Goal: Transaction & Acquisition: Obtain resource

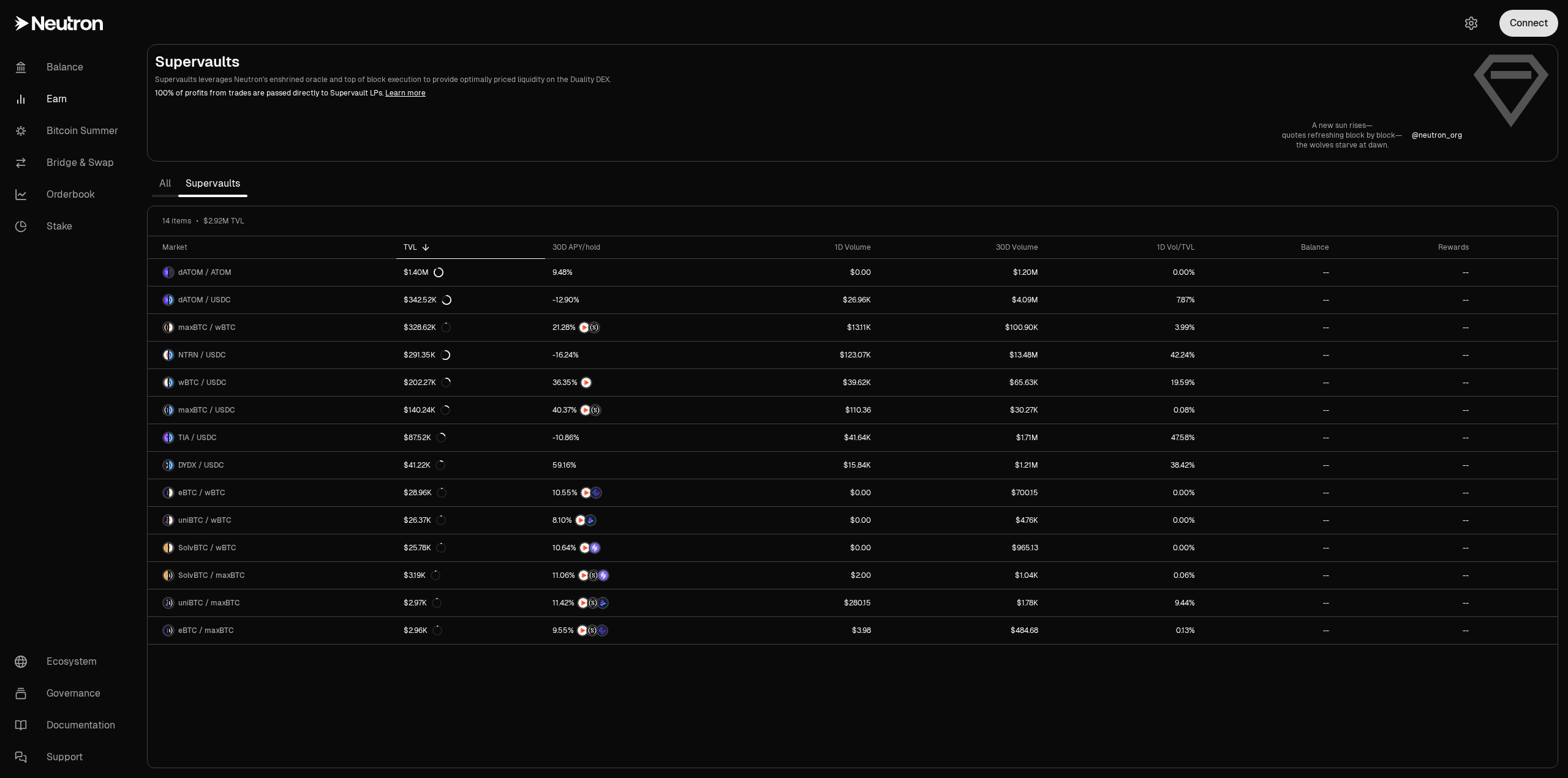
click at [1534, 32] on button "Connect" at bounding box center [1529, 23] width 59 height 27
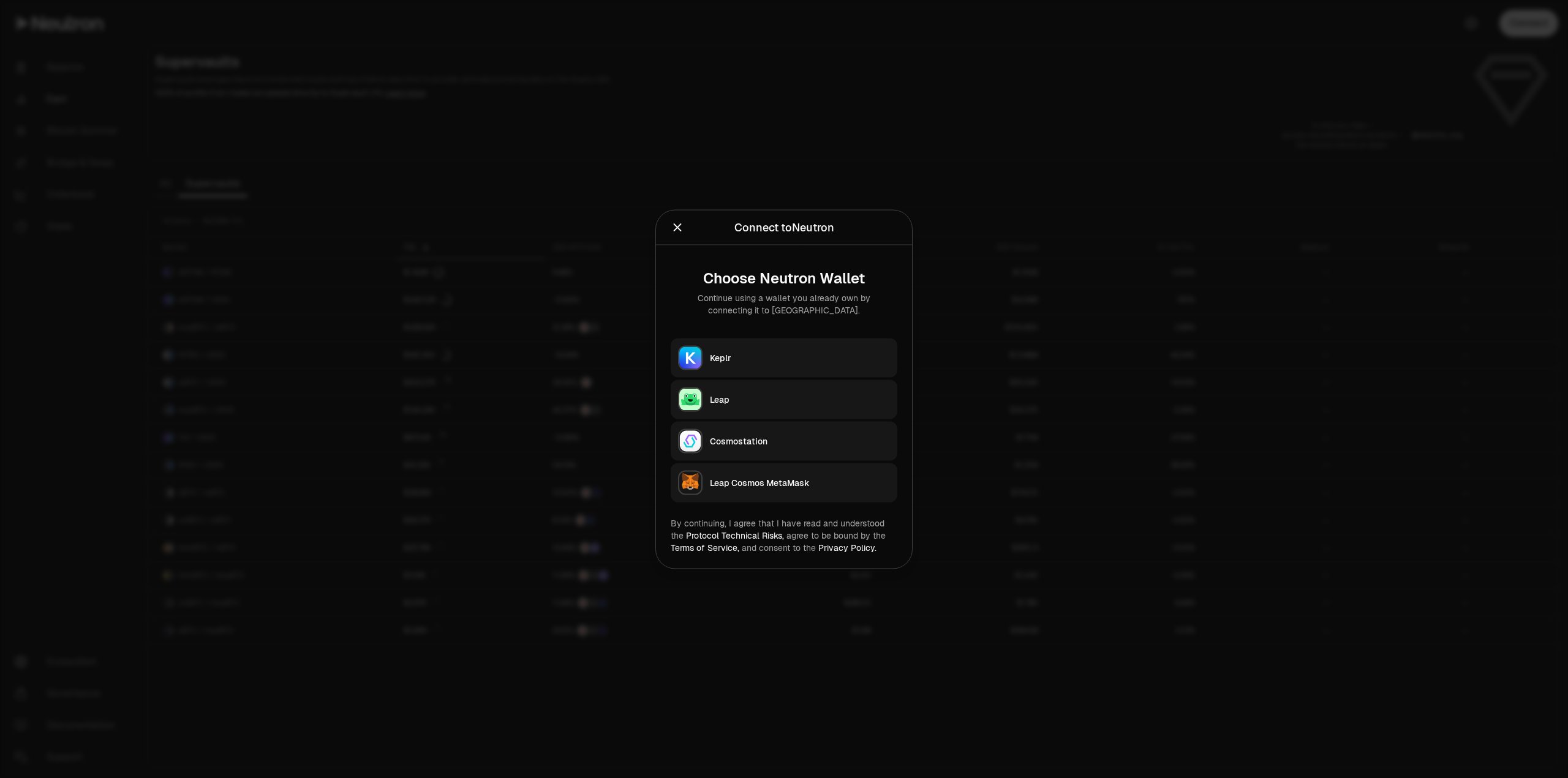
click at [776, 364] on button "Keplr" at bounding box center [784, 357] width 227 height 39
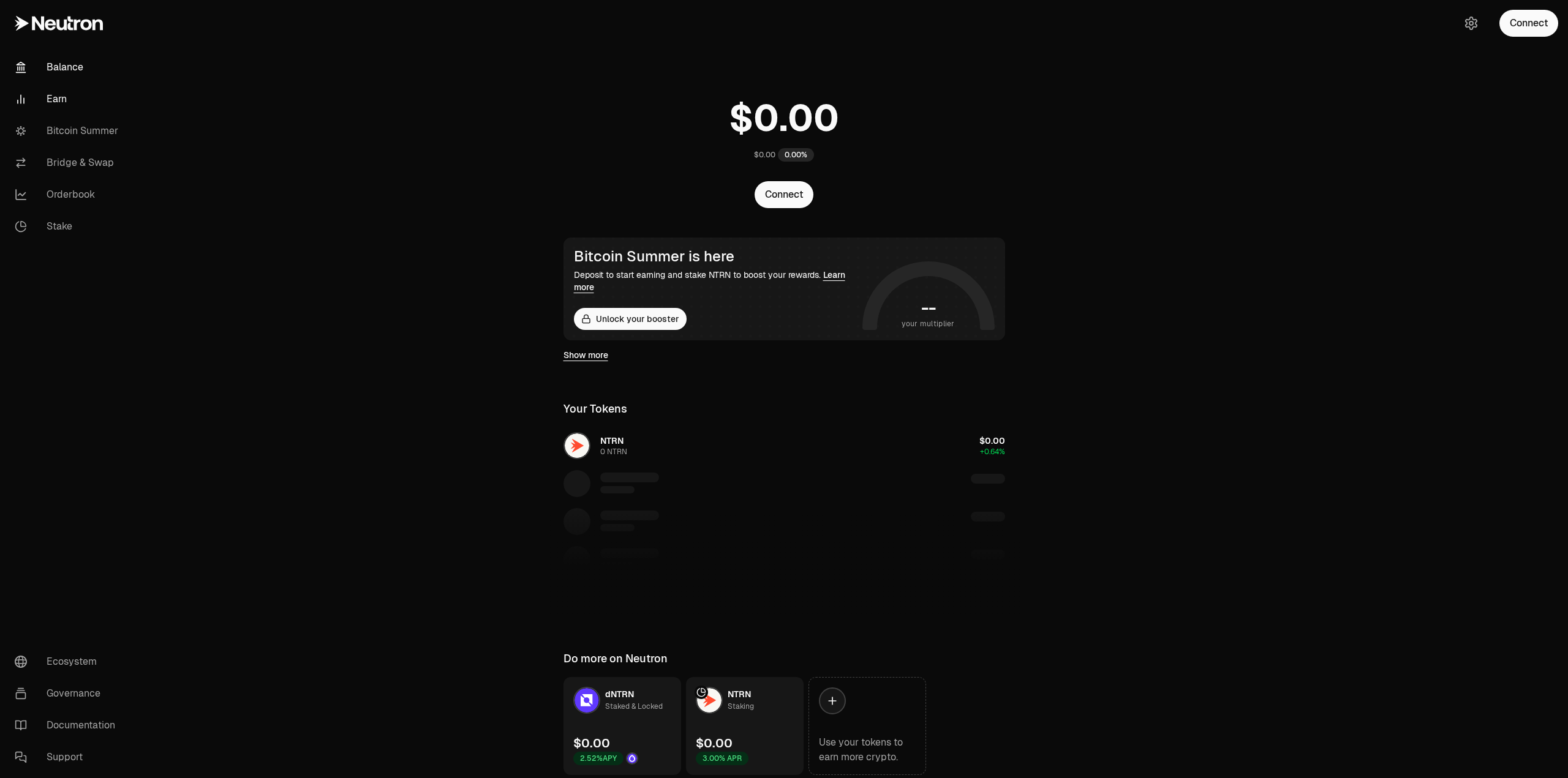
click at [84, 97] on link "Earn" at bounding box center [68, 99] width 127 height 32
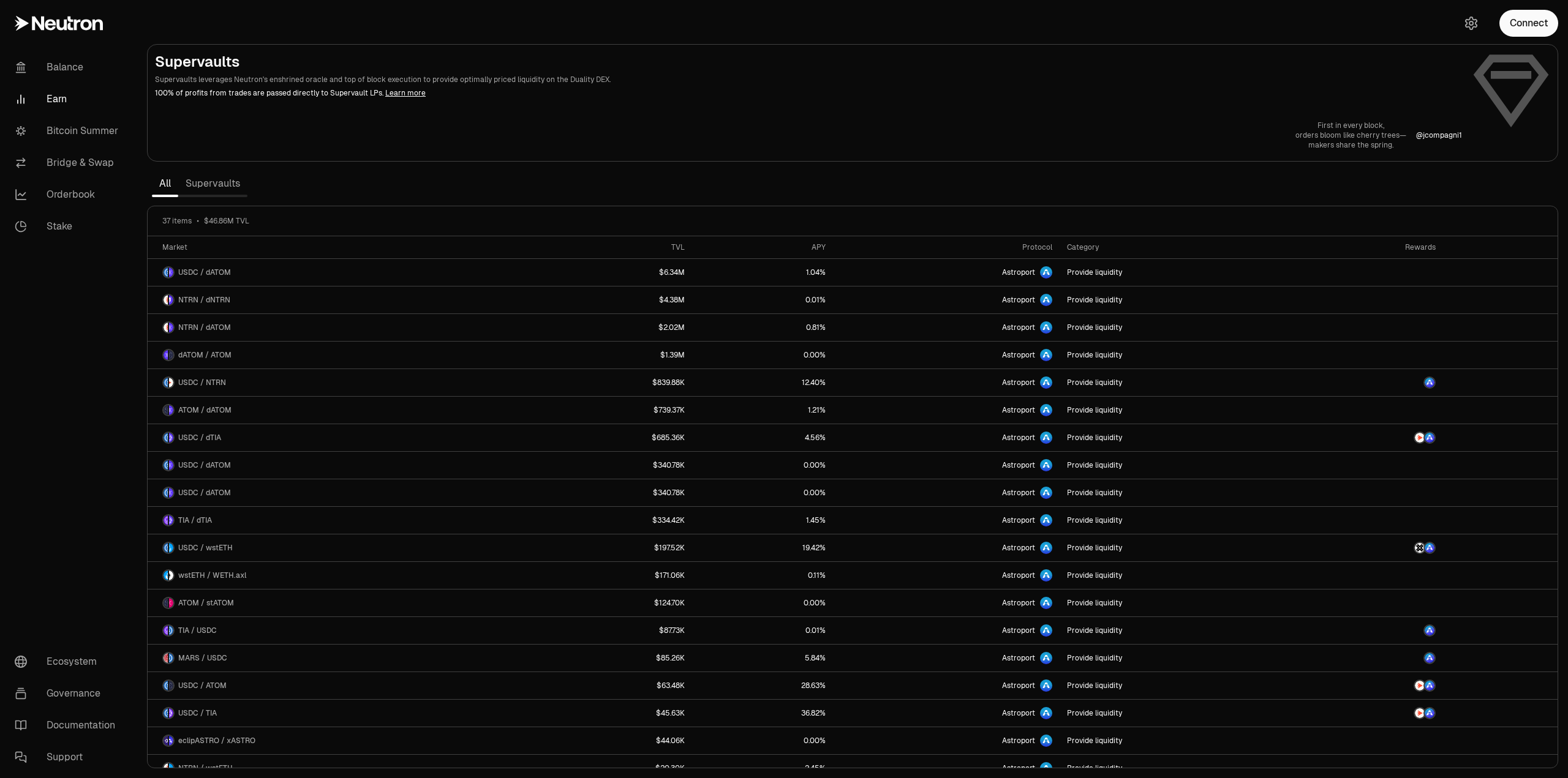
click at [229, 187] on link "Supervaults" at bounding box center [213, 183] width 69 height 24
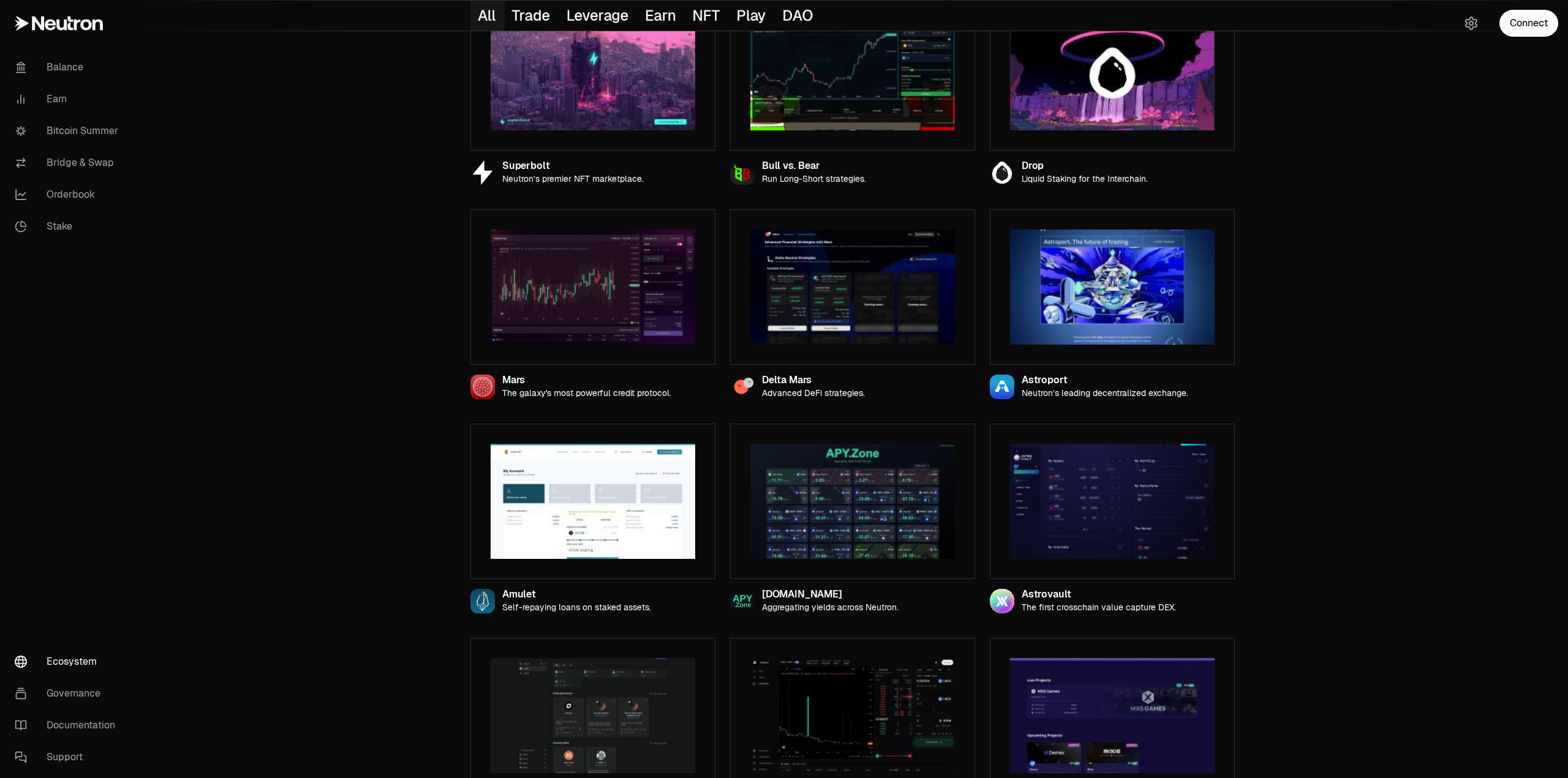
scroll to position [429, 0]
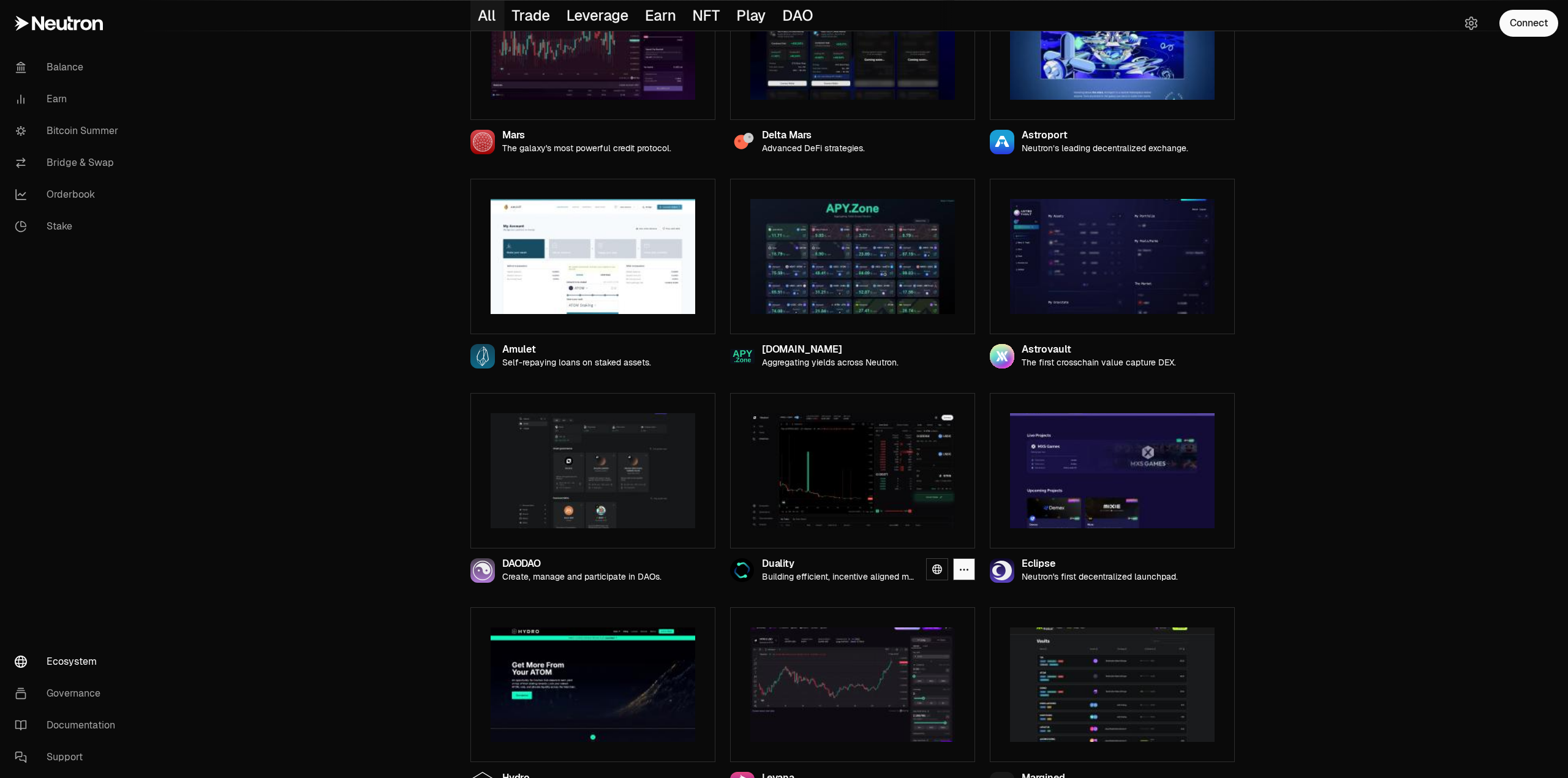
click at [809, 517] on img at bounding box center [852, 471] width 204 height 115
click at [932, 574] on icon at bounding box center [937, 570] width 10 height 10
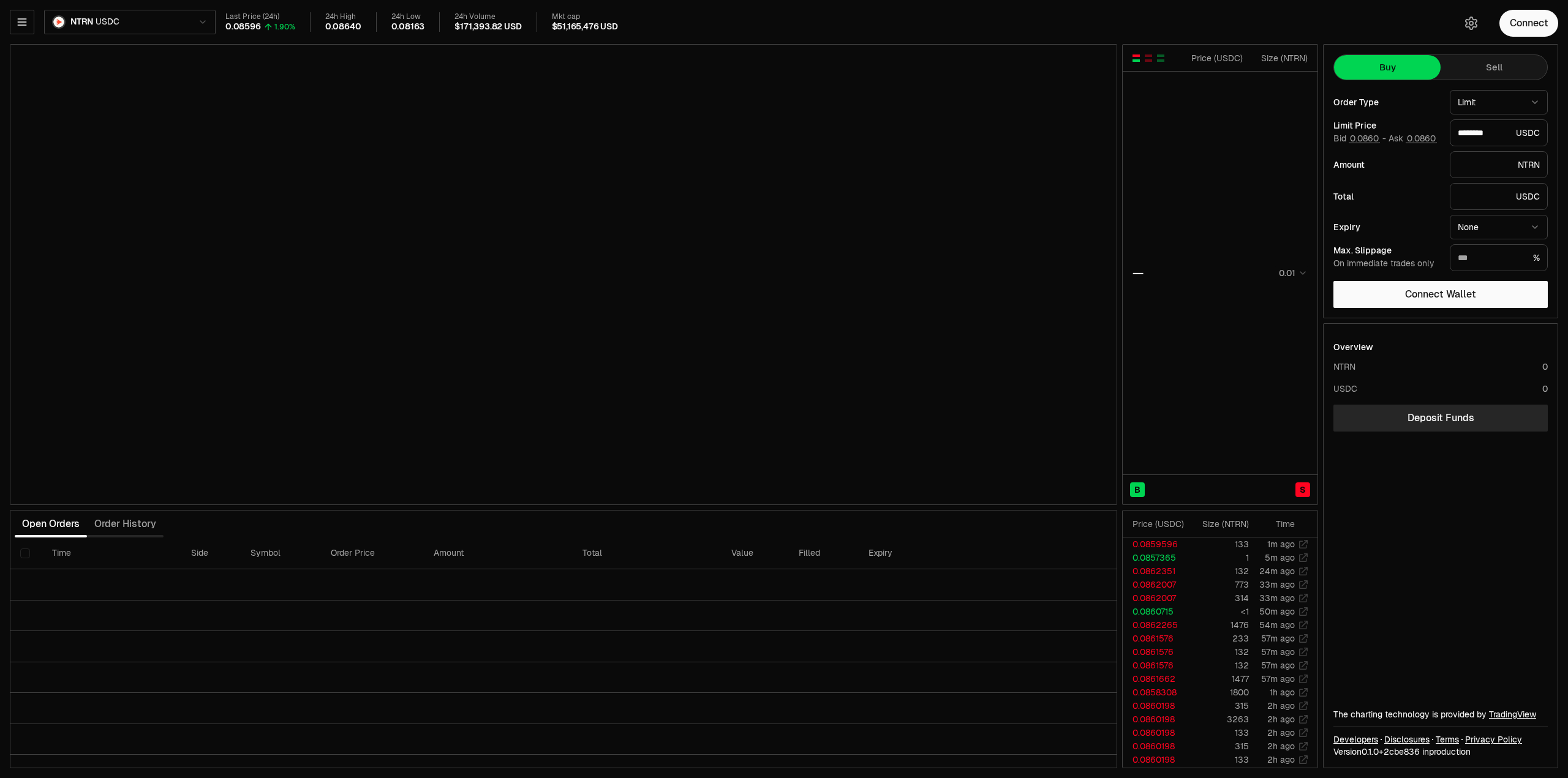
type input "********"
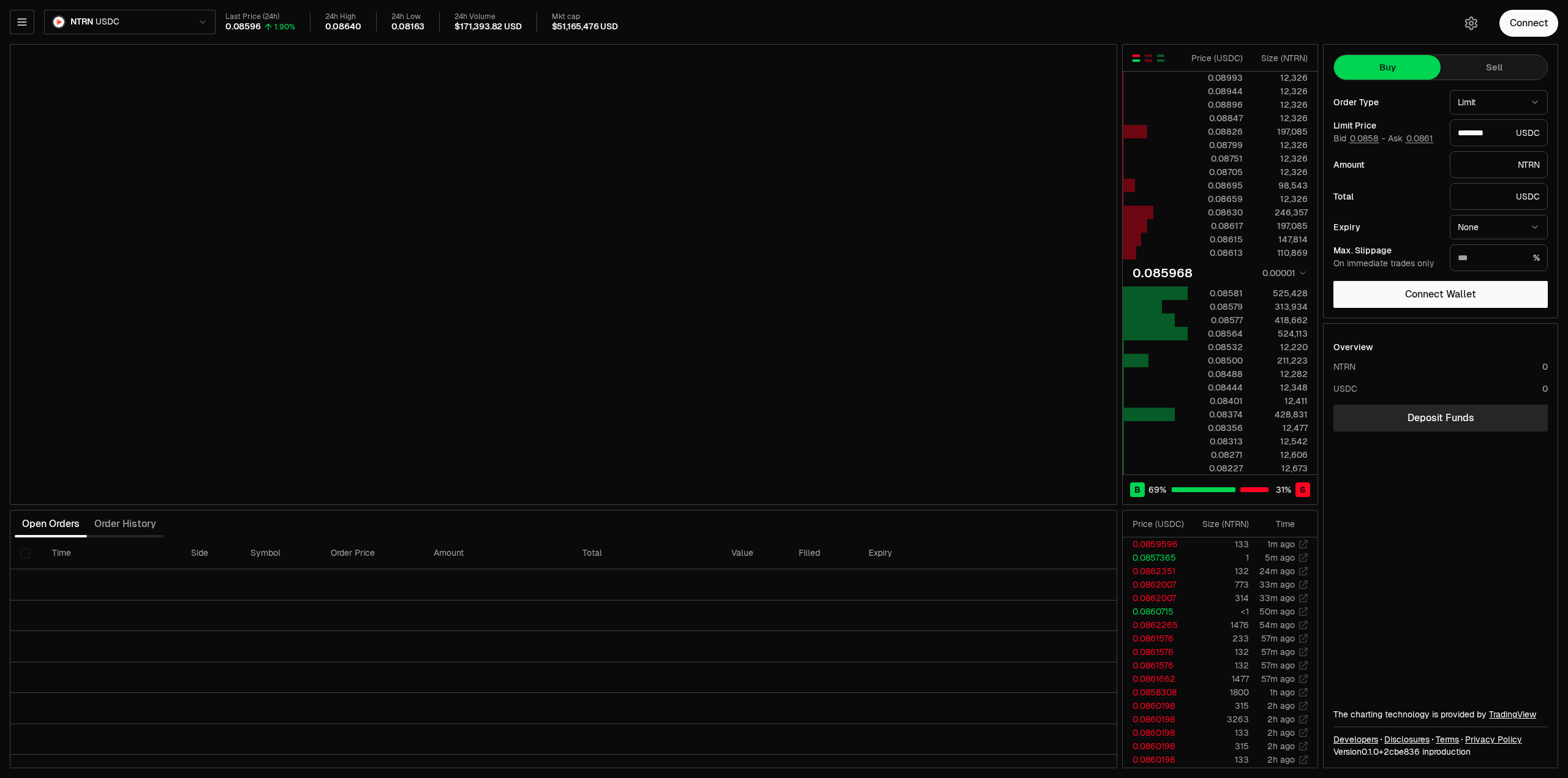
click at [101, 19] on html "Balance Earn Bitcoin Summer Bridge & Swap Orderbook Stake Ecosystem Governance …" at bounding box center [784, 389] width 1568 height 778
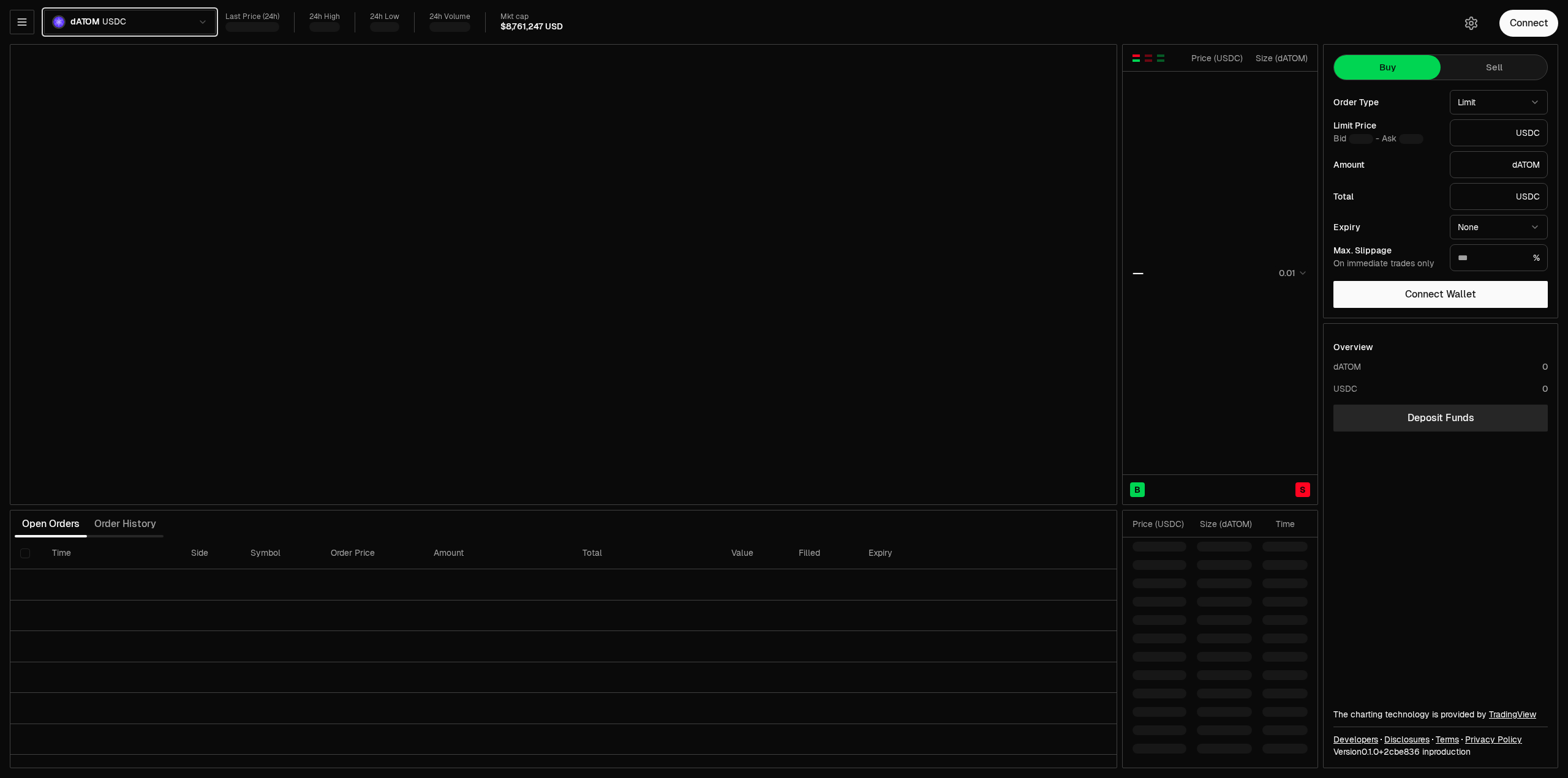
type input "*******"
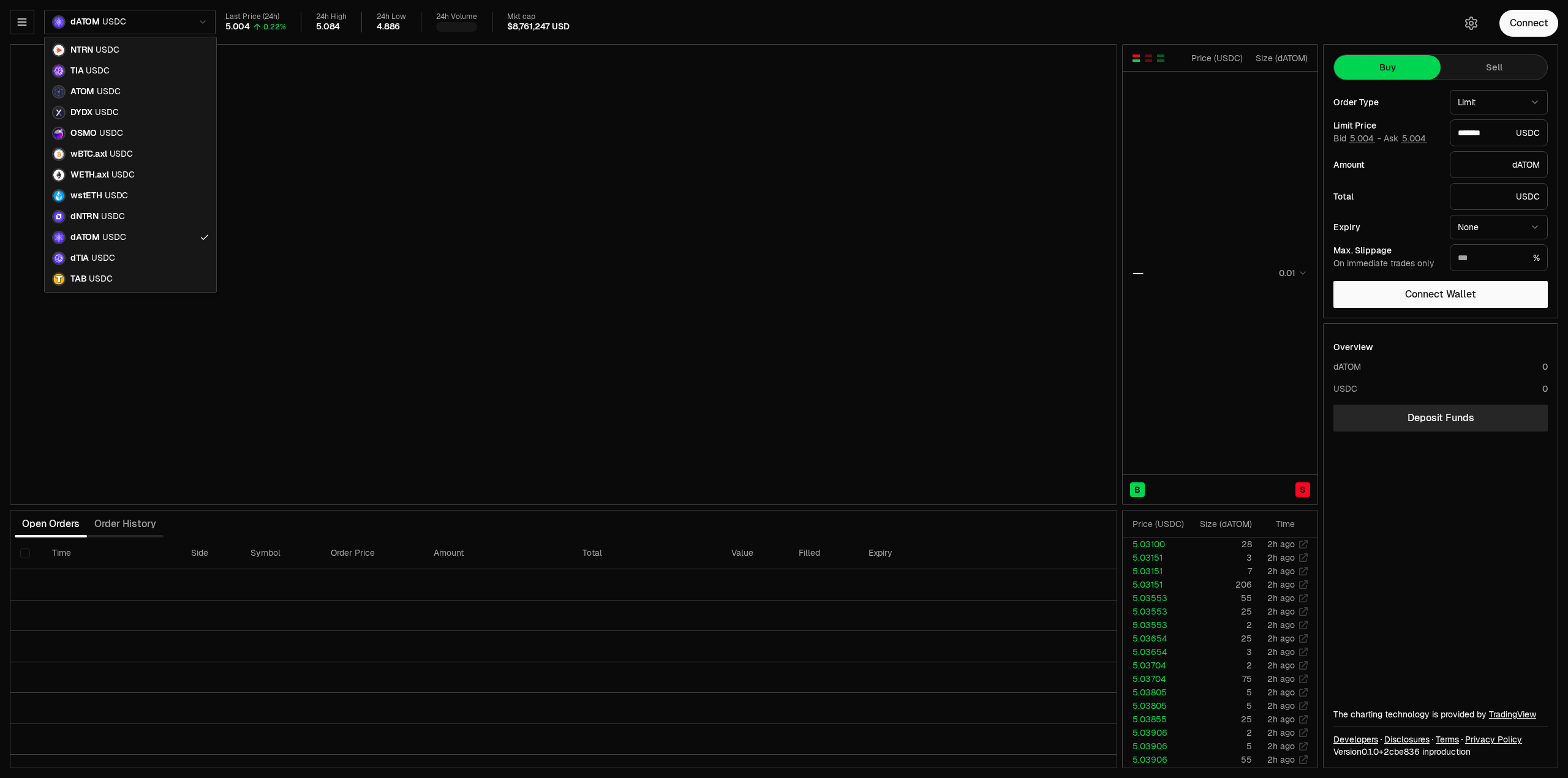
click at [152, 16] on html "Balance Earn Bitcoin Summer Bridge & Swap Orderbook Stake Ecosystem Governance …" at bounding box center [784, 389] width 1568 height 778
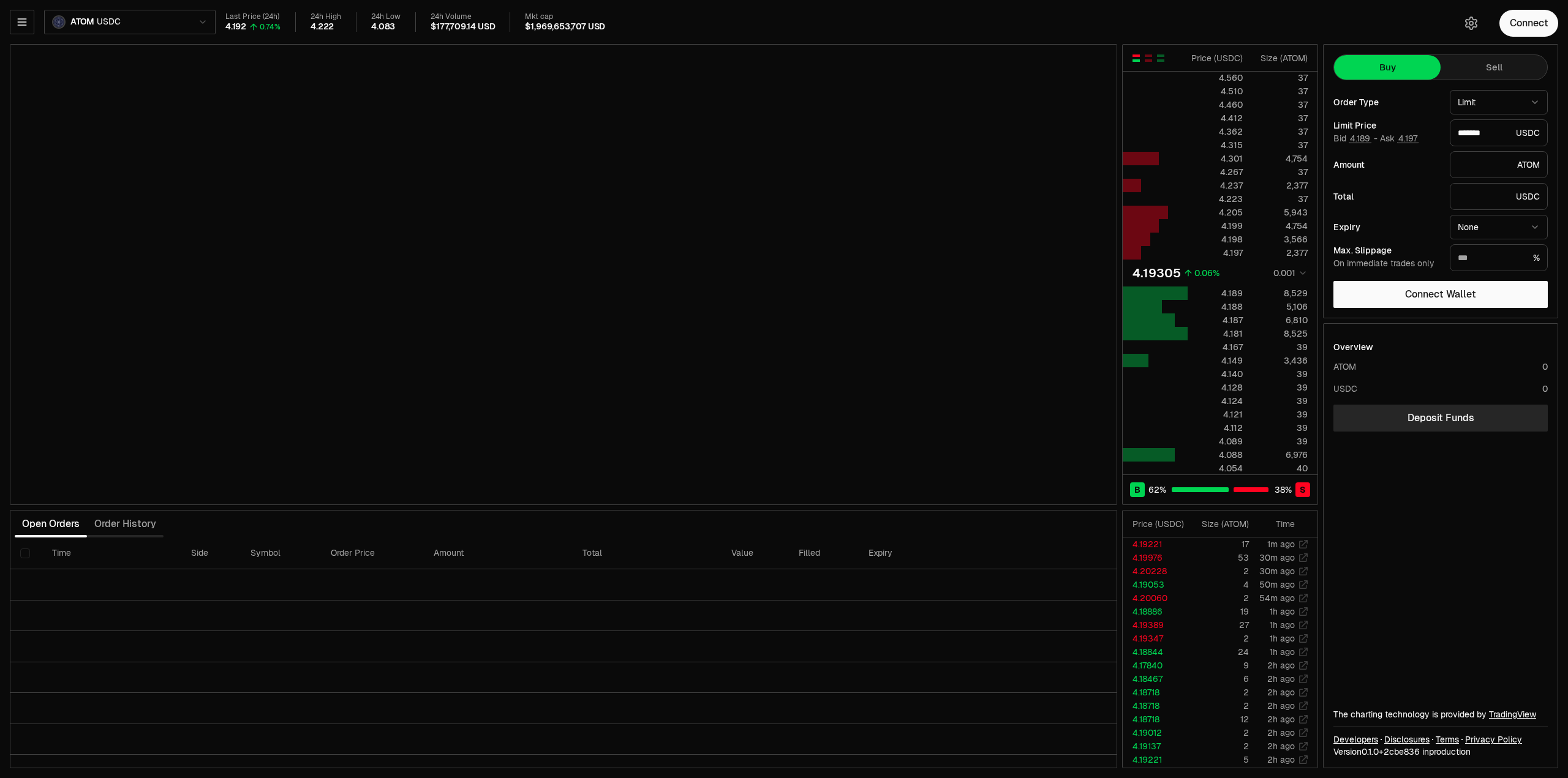
click at [194, 27] on html "Balance Earn Bitcoin Summer Bridge & Swap Orderbook Stake Ecosystem Governance …" at bounding box center [784, 389] width 1568 height 778
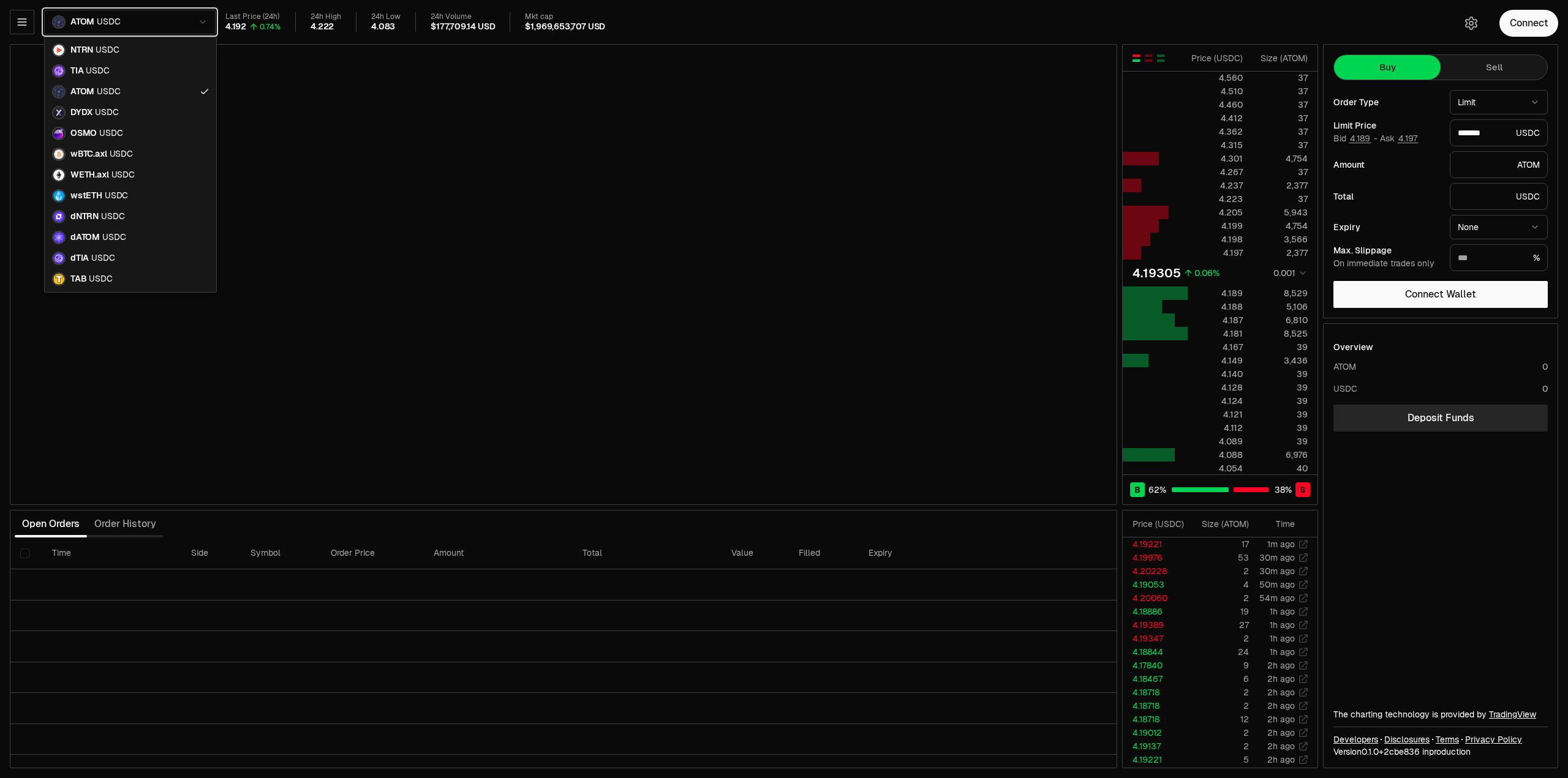
type input "*******"
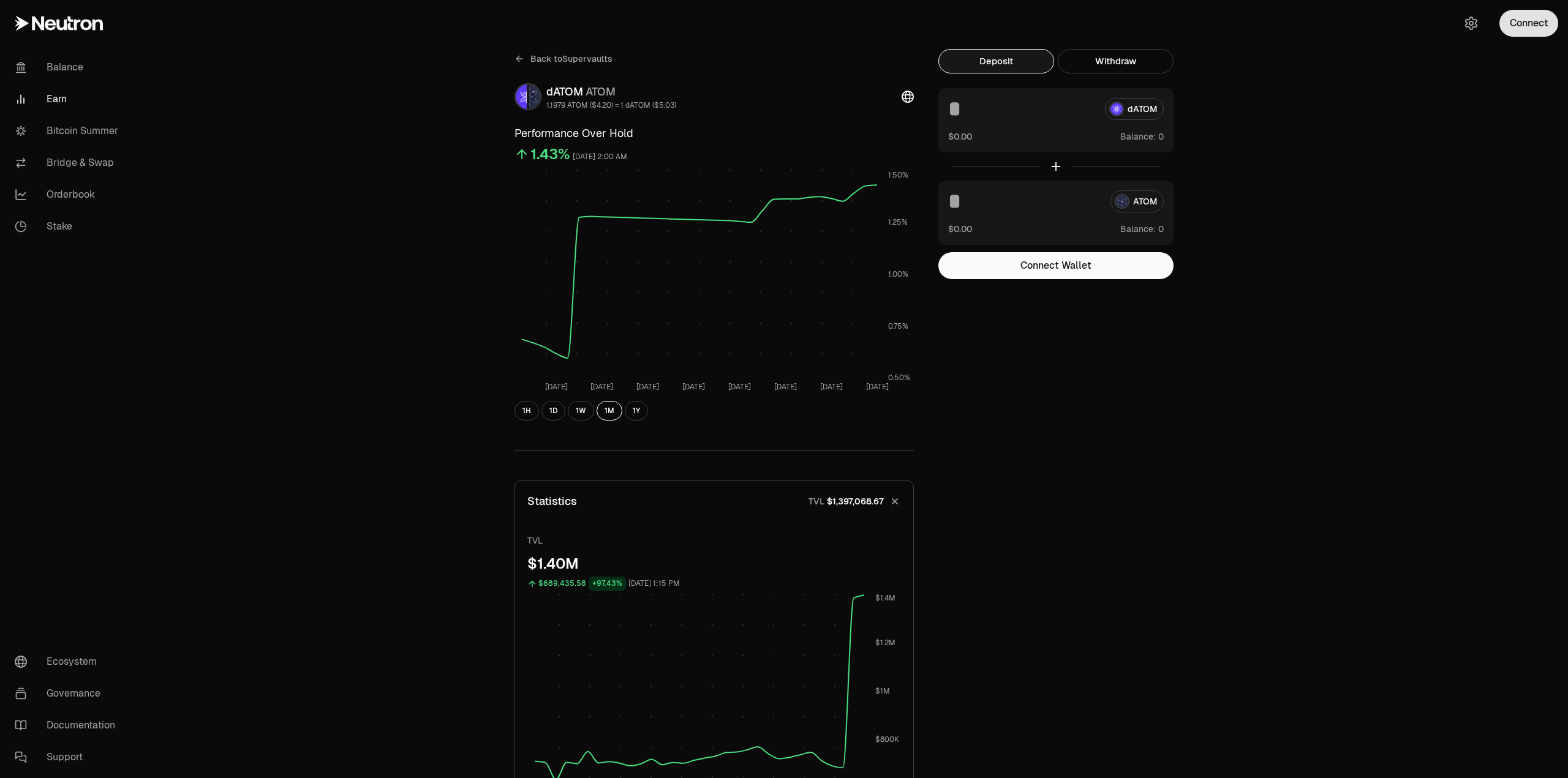
click at [1552, 34] on button "Connect" at bounding box center [1529, 23] width 59 height 27
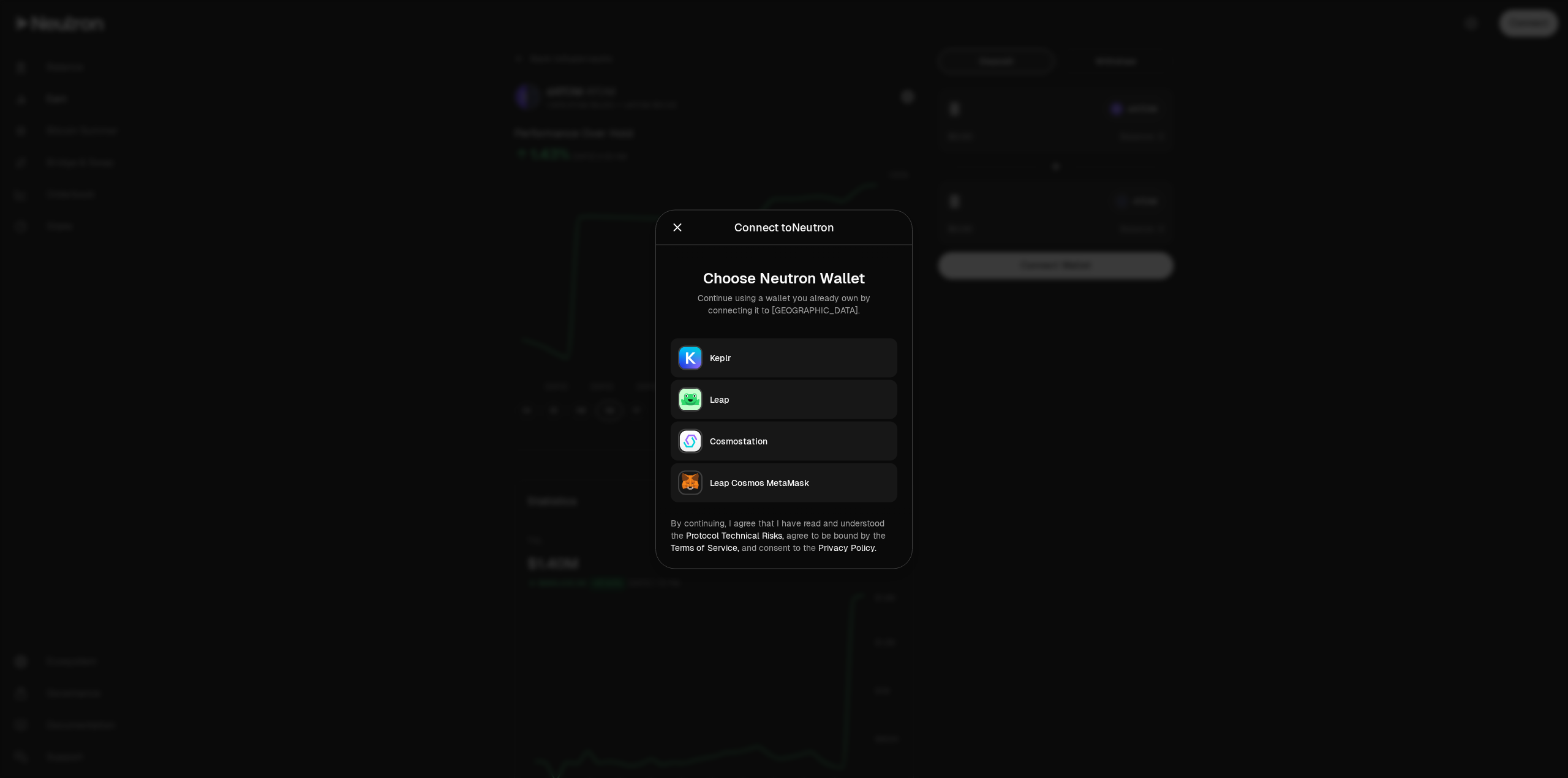
click at [790, 367] on button "Keplr" at bounding box center [784, 357] width 227 height 39
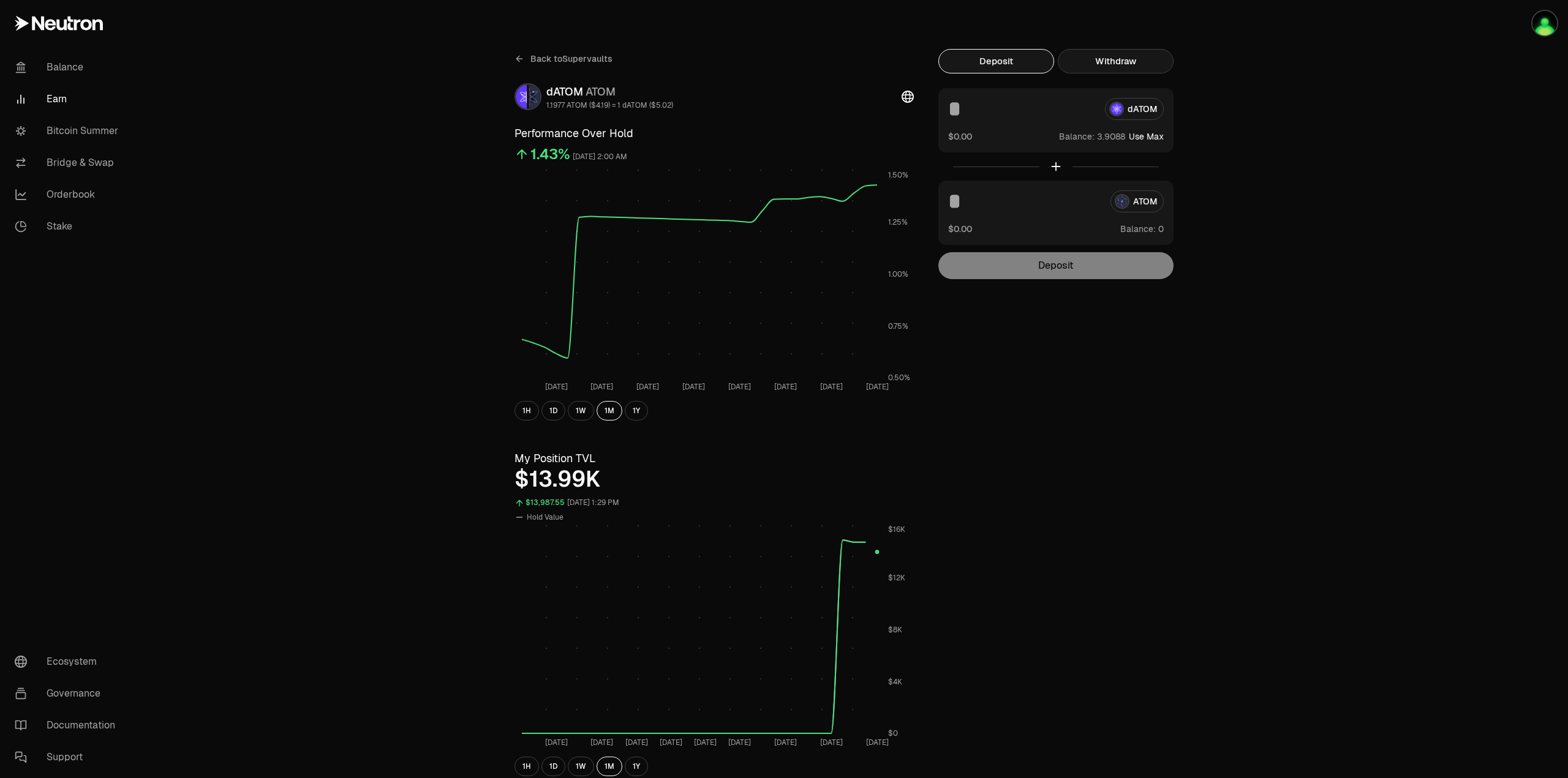
click at [1111, 61] on button "Withdraw" at bounding box center [1116, 61] width 116 height 24
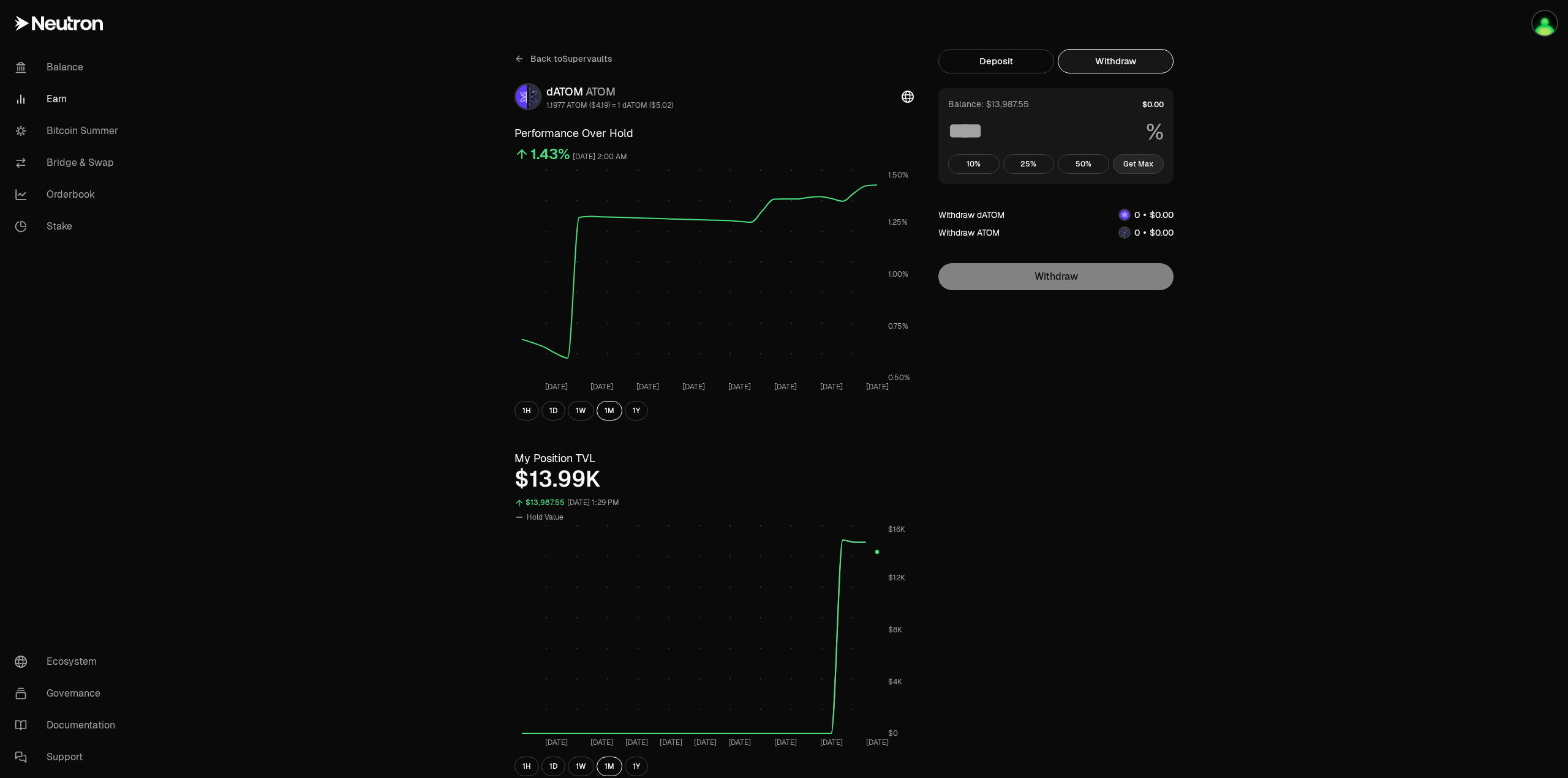
click at [1137, 168] on button "Get Max" at bounding box center [1139, 164] width 52 height 19
type input "***"
click at [636, 414] on button "1Y" at bounding box center [636, 410] width 23 height 19
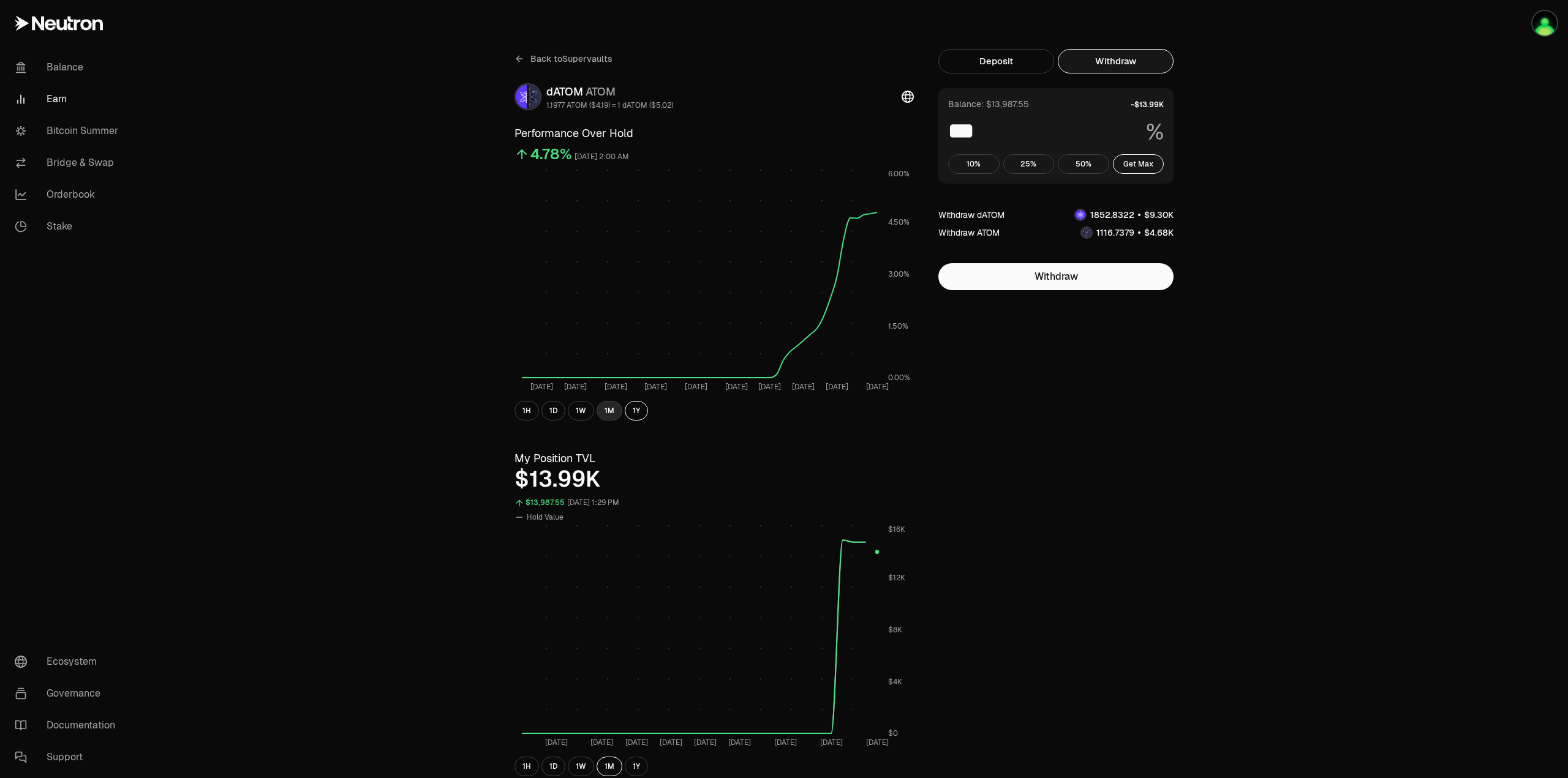
click at [605, 411] on button "1M" at bounding box center [609, 410] width 26 height 19
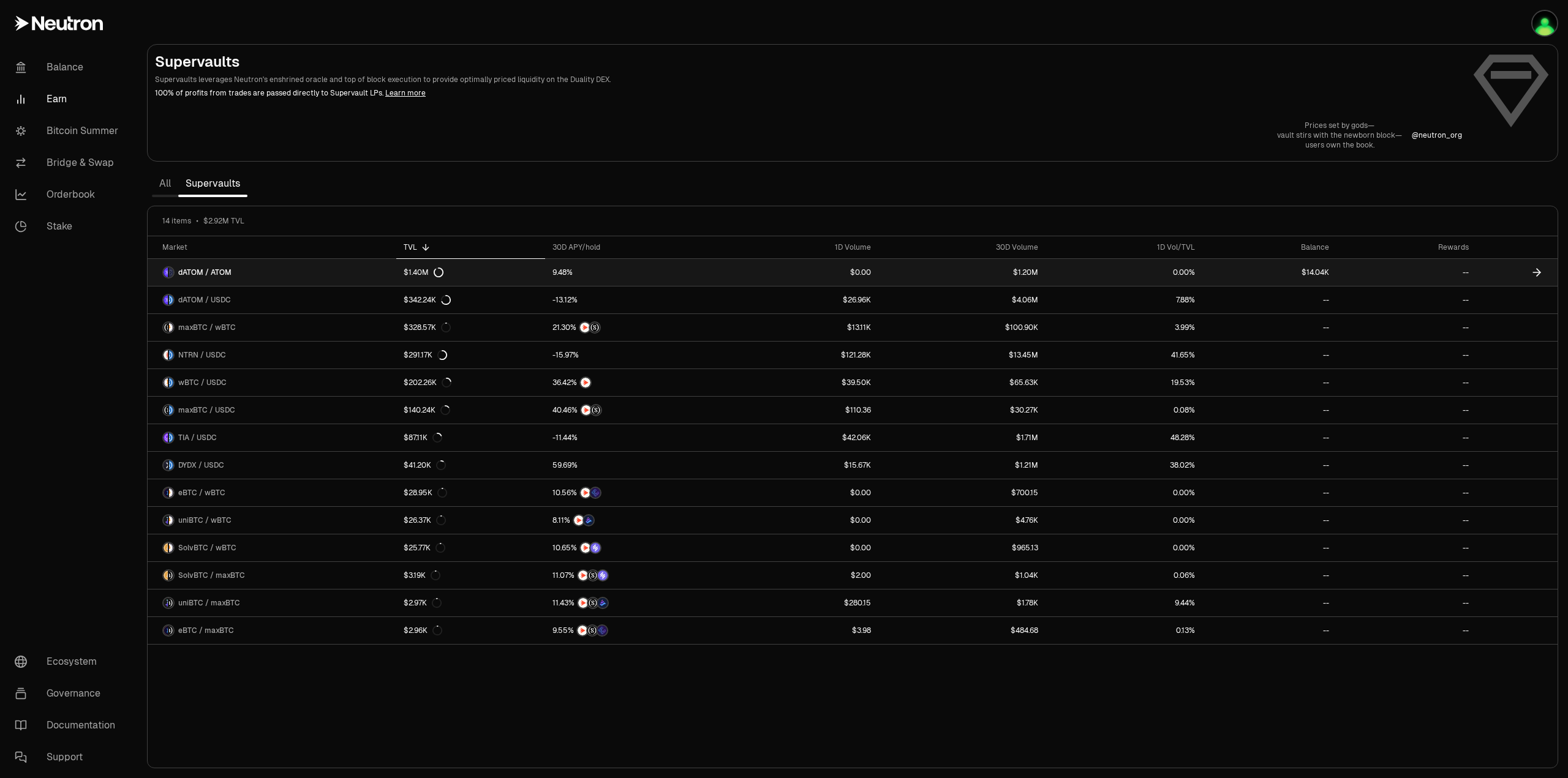
click at [1186, 273] on link "0.00%" at bounding box center [1124, 272] width 158 height 27
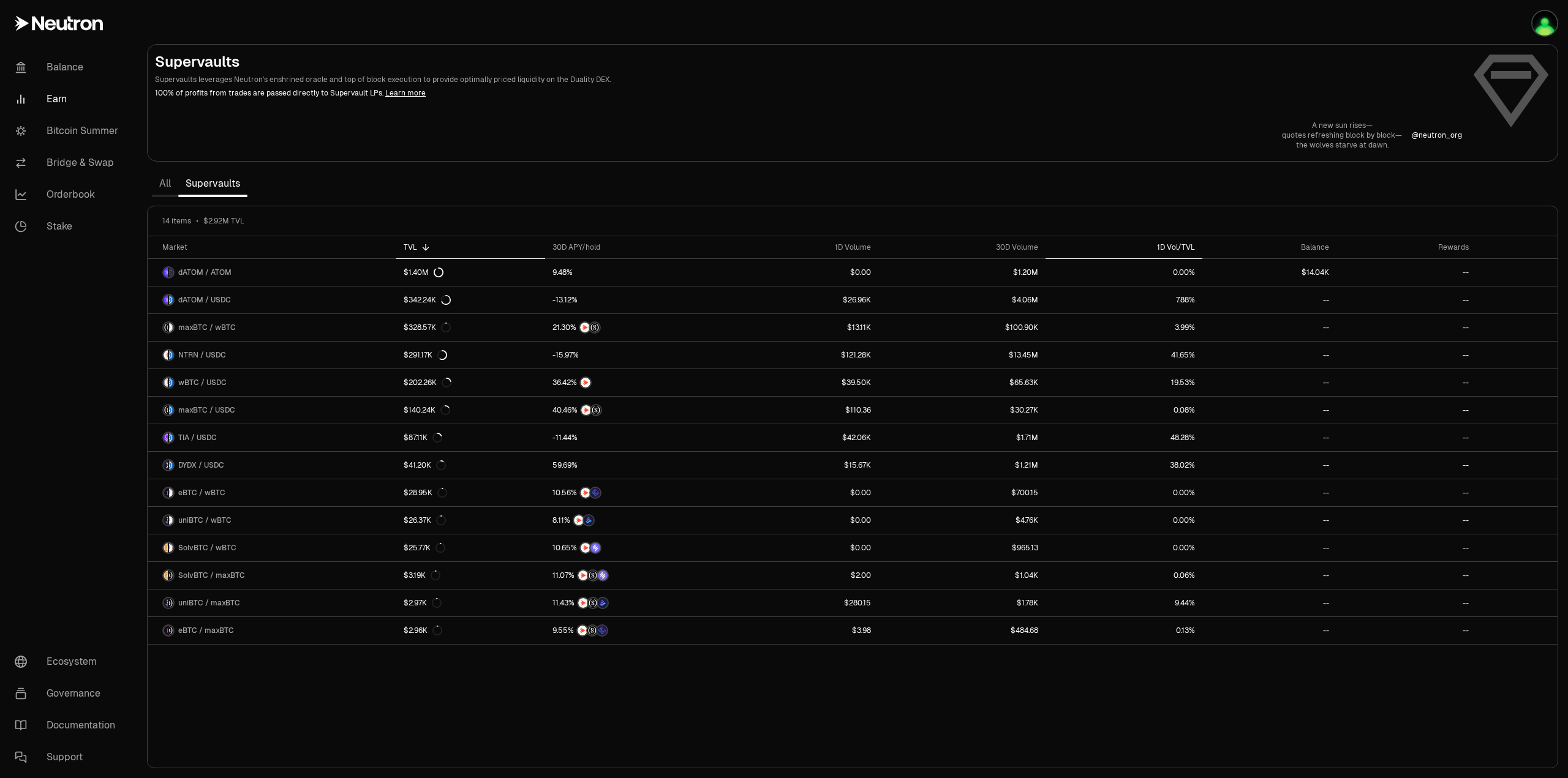
click at [1174, 246] on div "1D Vol/TVL" at bounding box center [1124, 247] width 142 height 10
click at [1176, 246] on div "1D Vol/TVL" at bounding box center [1124, 247] width 142 height 10
click at [1186, 245] on div "1D Vol/TVL" at bounding box center [1124, 247] width 142 height 10
click at [175, 243] on div "Market" at bounding box center [276, 247] width 227 height 10
